Goal: Task Accomplishment & Management: Manage account settings

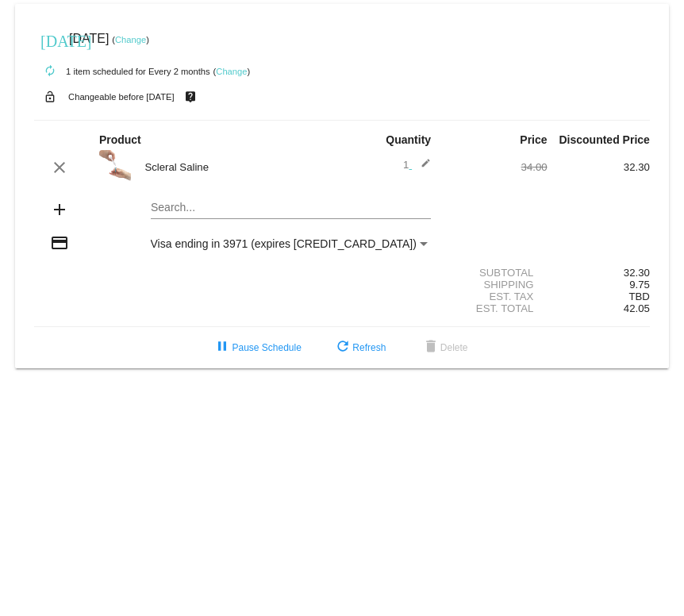
click at [238, 69] on link "Change" at bounding box center [231, 72] width 31 height 10
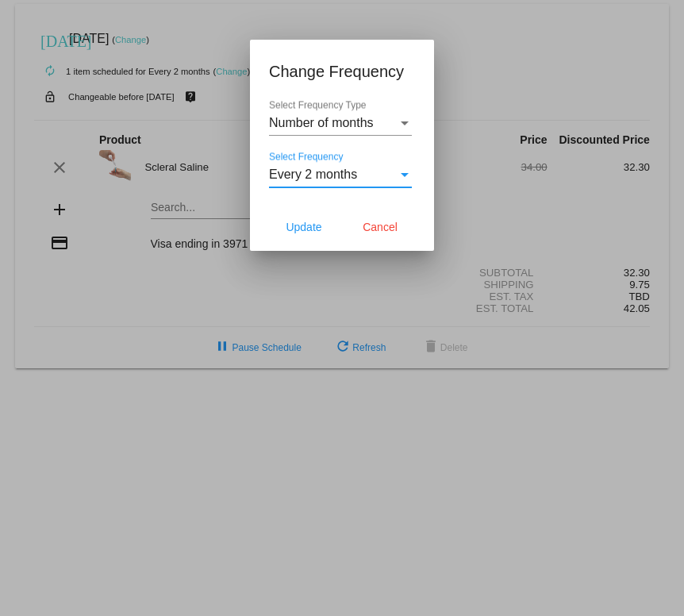
click at [400, 174] on div "Select Frequency" at bounding box center [405, 174] width 14 height 14
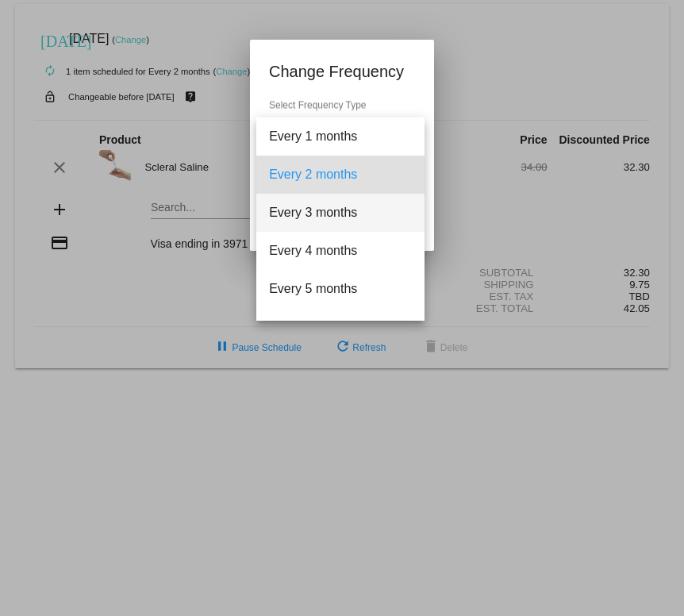
scroll to position [292, 0]
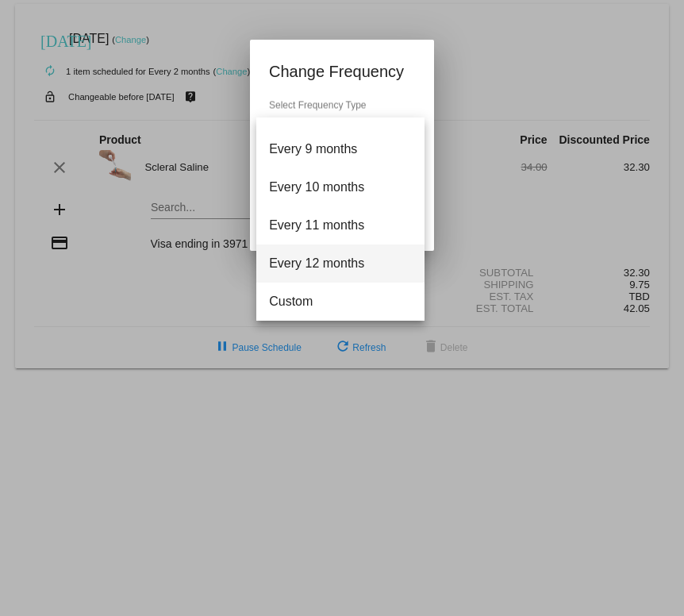
click at [344, 504] on div at bounding box center [342, 308] width 684 height 616
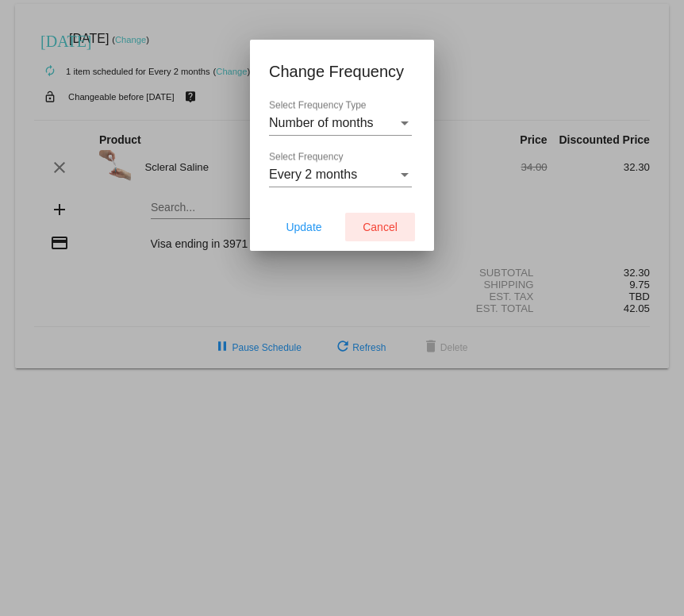
click at [384, 237] on button "Cancel" at bounding box center [380, 227] width 70 height 29
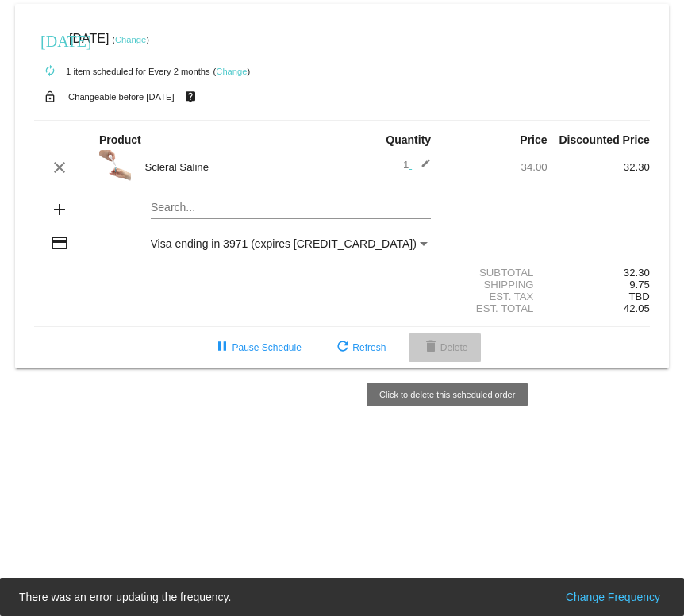
click at [451, 353] on span "delete Delete" at bounding box center [444, 347] width 47 height 11
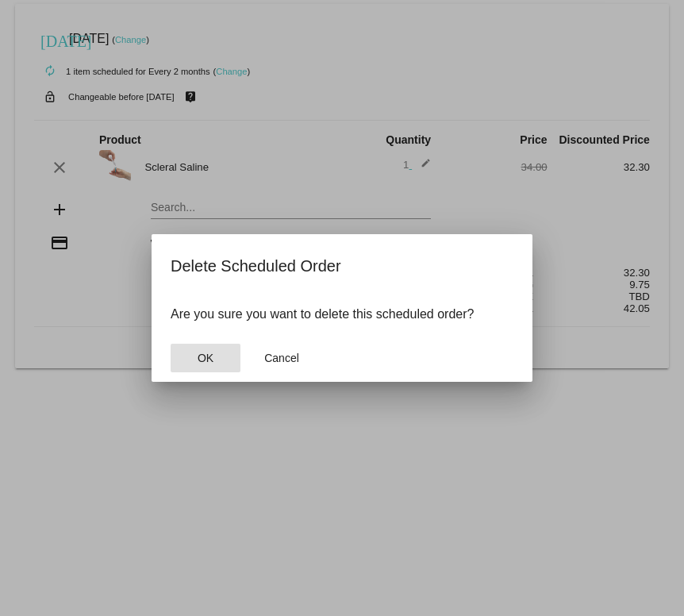
click at [211, 357] on span "OK" at bounding box center [206, 358] width 16 height 13
